Goal: Transaction & Acquisition: Purchase product/service

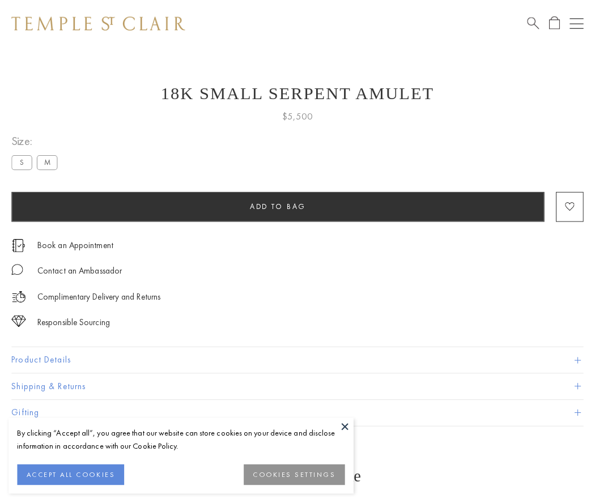
scroll to position [45, 0]
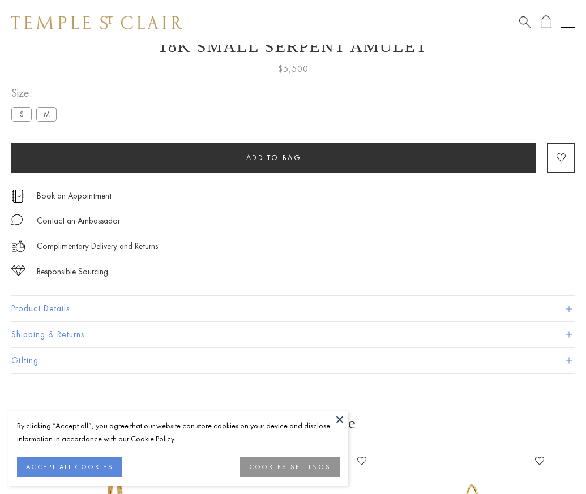
click at [273, 157] on span "Add to bag" at bounding box center [273, 158] width 55 height 10
